Goal: Information Seeking & Learning: Learn about a topic

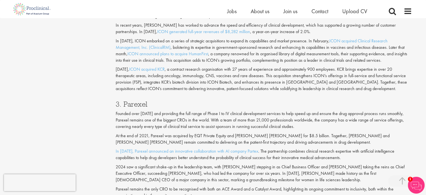
scroll to position [588, 0]
drag, startPoint x: 146, startPoint y: 103, endPoint x: 127, endPoint y: 103, distance: 19.3
click at [127, 103] on h3 "3. Parexel" at bounding box center [264, 102] width 296 height 7
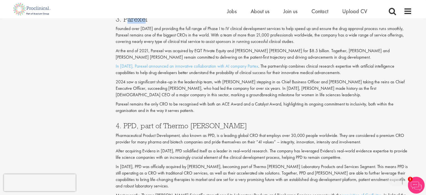
scroll to position [700, 0]
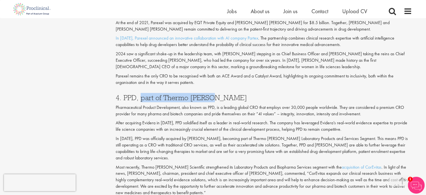
drag, startPoint x: 139, startPoint y: 97, endPoint x: 210, endPoint y: 96, distance: 71.1
click at [210, 96] on h3 "4. PPD, part of Thermo [PERSON_NAME]" at bounding box center [264, 97] width 296 height 7
copy h3 "part of Thermo [PERSON_NAME]"
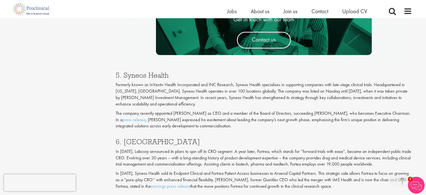
scroll to position [952, 0]
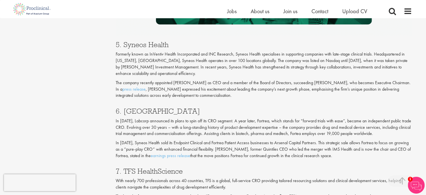
click at [169, 39] on div "5. Syneos Health Formerly known as InVentiv Health Incorporated and INC Researc…" at bounding box center [263, 68] width 304 height 66
drag, startPoint x: 168, startPoint y: 44, endPoint x: 124, endPoint y: 47, distance: 43.8
click at [124, 47] on h3 "5. Syneos Health" at bounding box center [264, 44] width 296 height 7
copy h3 "Syneos Health"
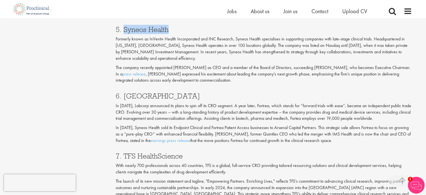
scroll to position [980, 0]
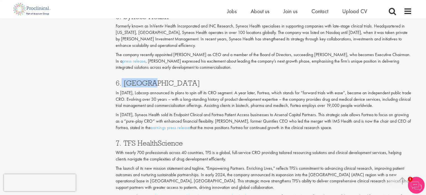
drag, startPoint x: 146, startPoint y: 84, endPoint x: 122, endPoint y: 84, distance: 24.1
click at [122, 84] on h3 "6. [GEOGRAPHIC_DATA]" at bounding box center [264, 82] width 296 height 7
copy h3 "Fortrea"
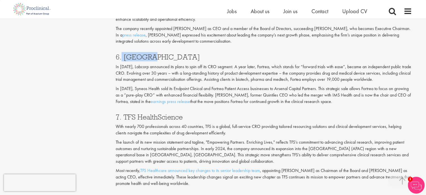
scroll to position [1036, 0]
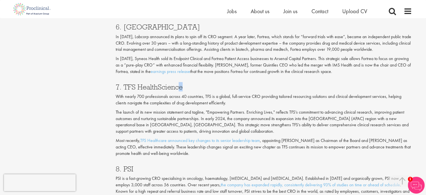
drag, startPoint x: 191, startPoint y: 85, endPoint x: 178, endPoint y: 85, distance: 13.2
click at [178, 85] on h3 "7. TFS HealthScience" at bounding box center [264, 86] width 296 height 7
click at [201, 83] on h3 "7. TFS HealthScience" at bounding box center [264, 86] width 296 height 7
click at [184, 85] on h3 "7. TFS HealthScience" at bounding box center [264, 86] width 296 height 7
click at [202, 83] on h3 "7. TFS HealthScience" at bounding box center [264, 86] width 296 height 7
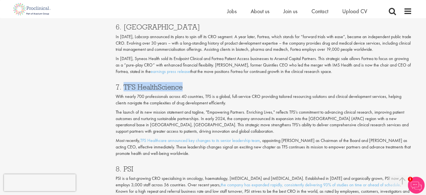
drag, startPoint x: 123, startPoint y: 85, endPoint x: 188, endPoint y: 85, distance: 65.8
click at [188, 85] on h3 "7. TFS HealthScience" at bounding box center [264, 86] width 296 height 7
copy h3 "TFS HealthScience"
drag, startPoint x: 124, startPoint y: 166, endPoint x: 138, endPoint y: 166, distance: 14.0
click at [138, 166] on h3 "8. PSI" at bounding box center [264, 168] width 296 height 7
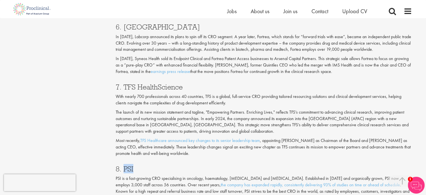
copy h3 "PSI"
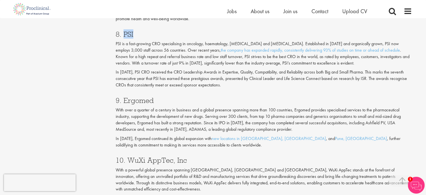
scroll to position [1175, 0]
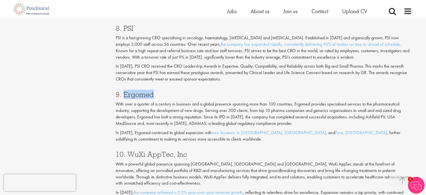
drag, startPoint x: 155, startPoint y: 90, endPoint x: 125, endPoint y: 98, distance: 31.2
click at [125, 98] on div "9. Ergomed With over a quarter of a century in business and a global presence s…" at bounding box center [263, 115] width 304 height 60
copy h3 "Ergomed"
drag, startPoint x: 186, startPoint y: 151, endPoint x: 127, endPoint y: 153, distance: 58.5
click at [127, 153] on h3 "10. WuXi AppTec, Inc" at bounding box center [264, 153] width 296 height 7
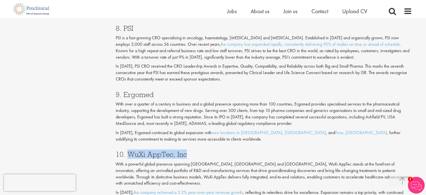
copy h3 "WuXi AppTec, Inc"
